Goal: Information Seeking & Learning: Learn about a topic

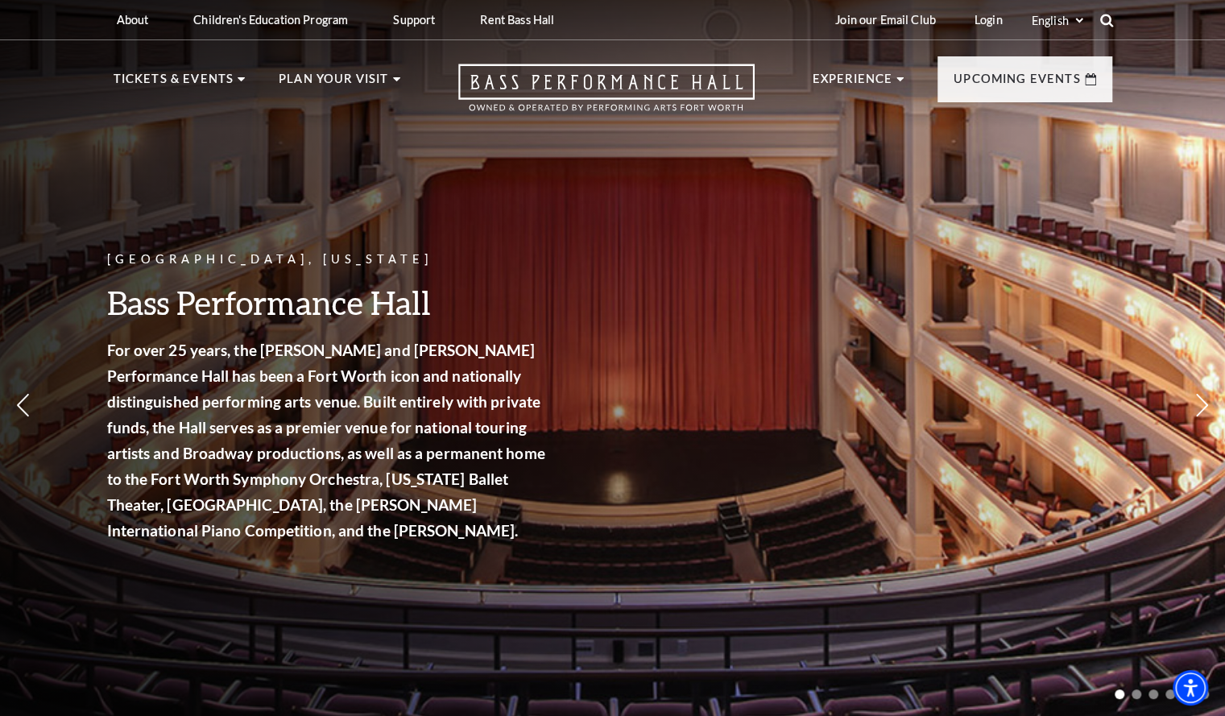
click at [1105, 20] on icon at bounding box center [1106, 20] width 14 height 14
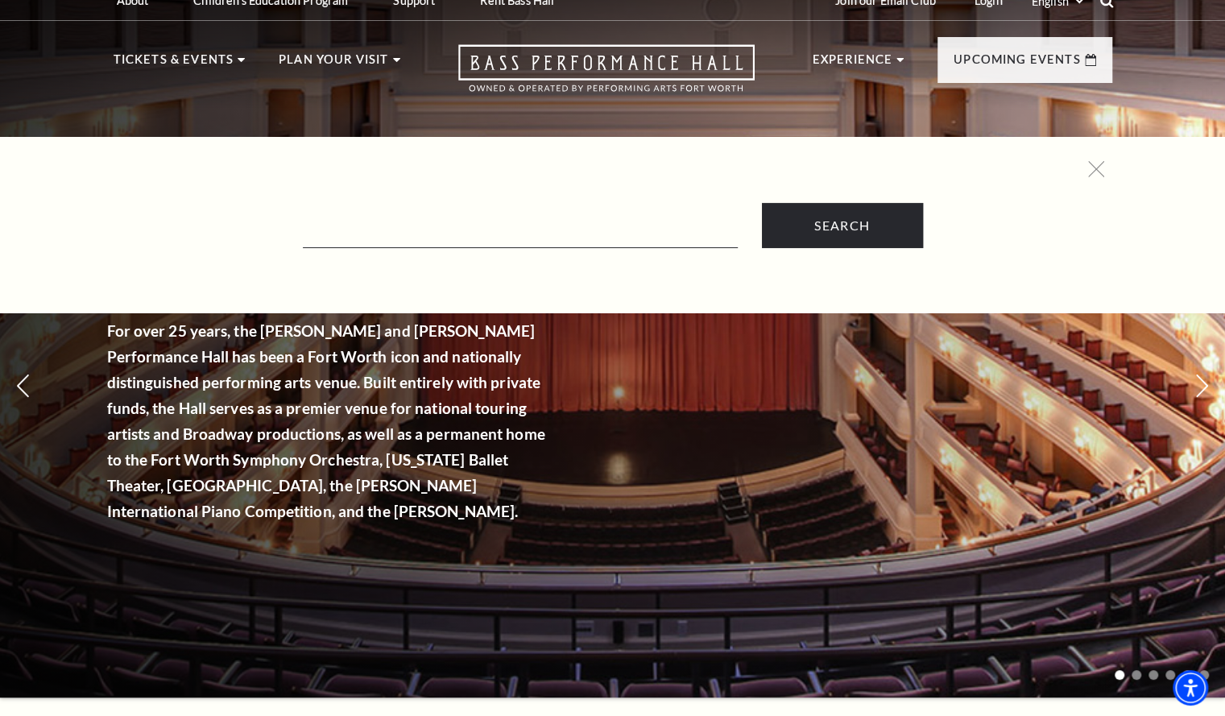
scroll to position [21, 0]
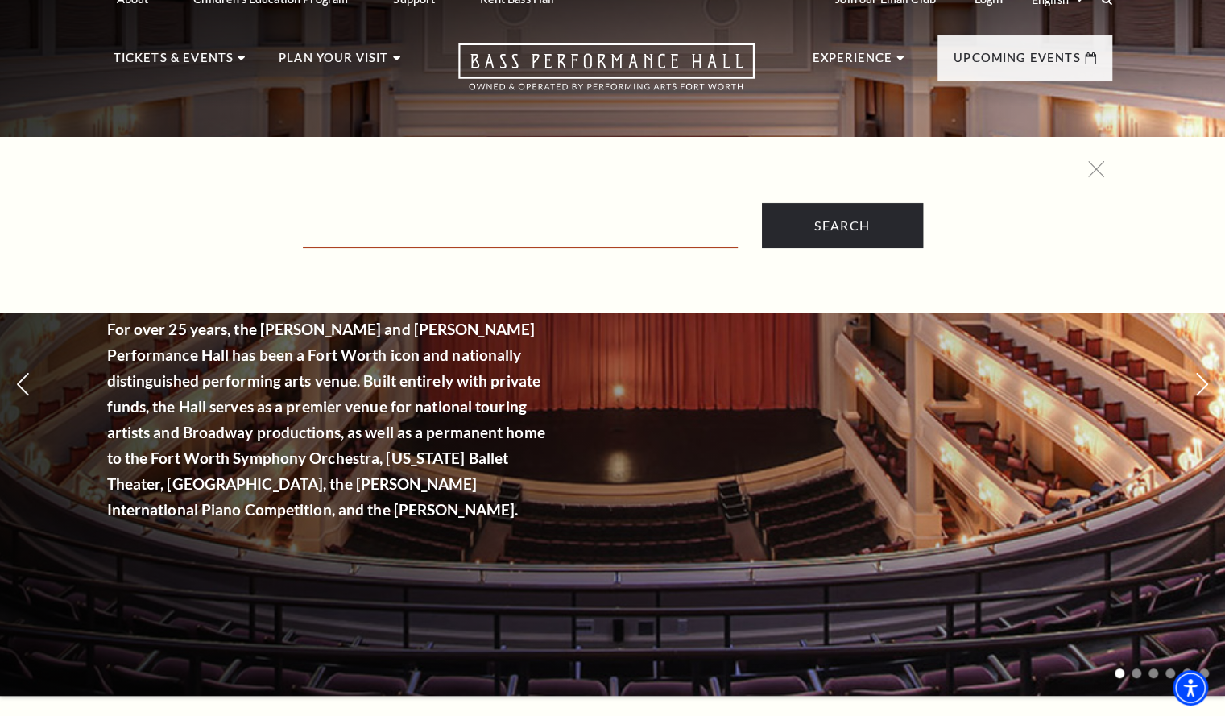
click at [580, 237] on input "Text field" at bounding box center [520, 231] width 435 height 33
type input "volunteers"
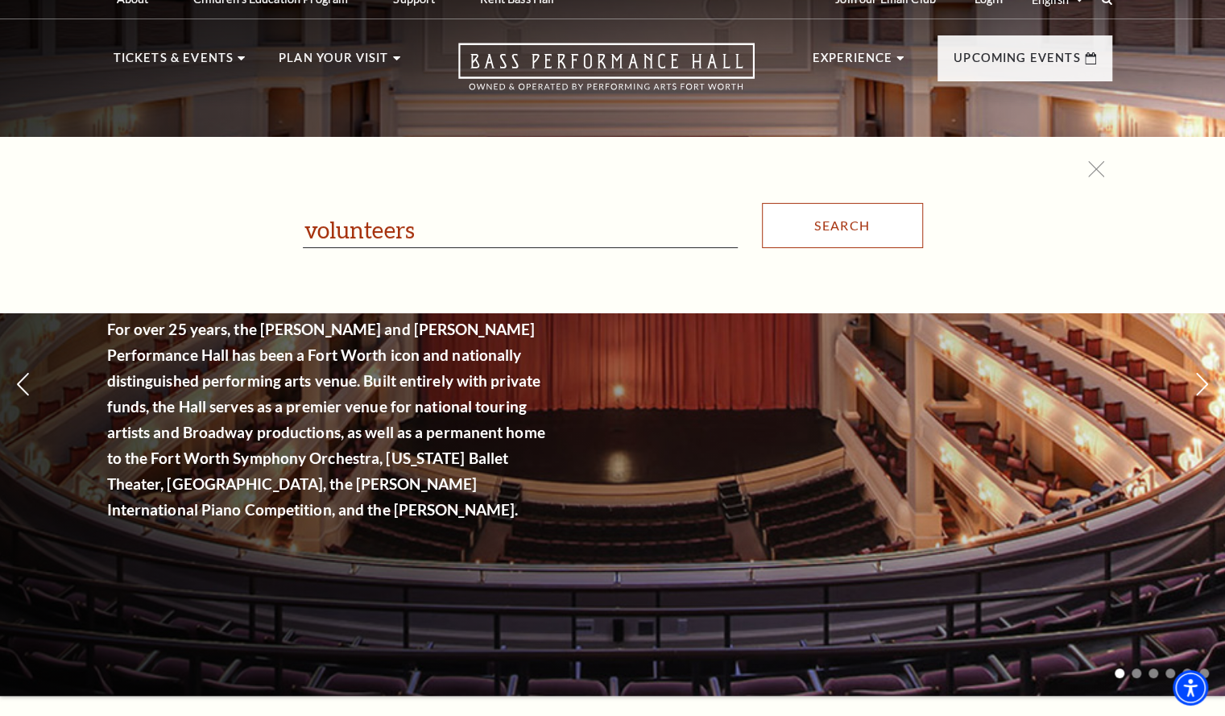
click at [845, 246] on input "Search" at bounding box center [842, 225] width 161 height 45
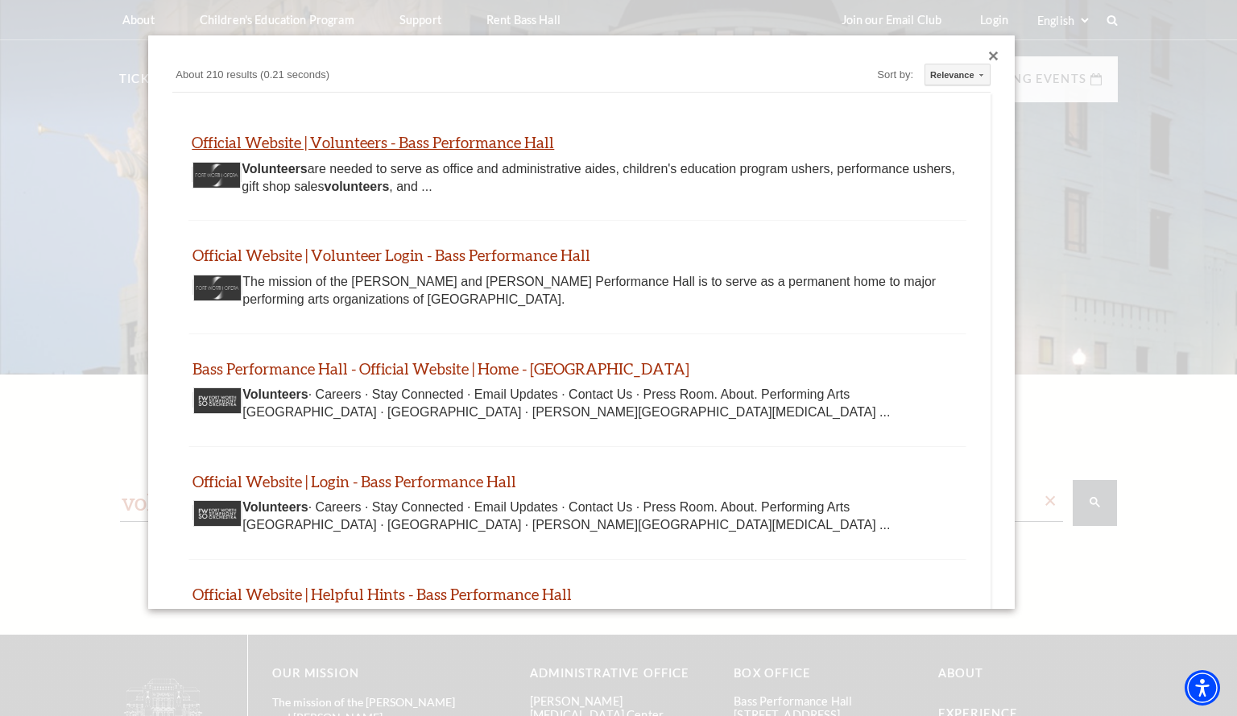
click at [511, 140] on link "Official Website | Volunteers - Bass Performance Hall" at bounding box center [373, 142] width 362 height 19
click at [989, 59] on div "Close dialog" at bounding box center [994, 57] width 10 height 10
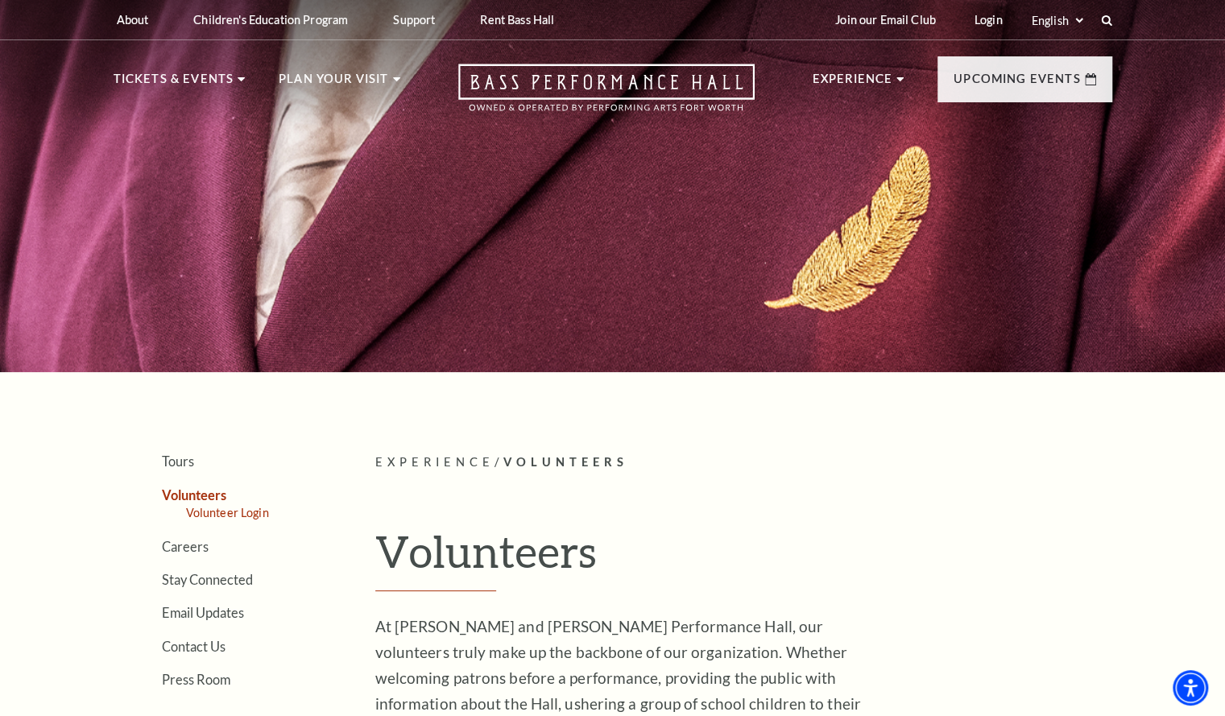
click at [233, 515] on link "Volunteer Login" at bounding box center [227, 513] width 83 height 14
